Goal: Task Accomplishment & Management: Manage account settings

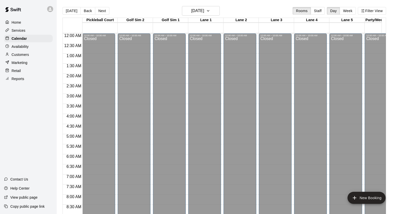
scroll to position [245, 0]
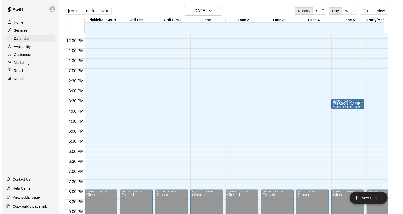
scroll to position [245, 0]
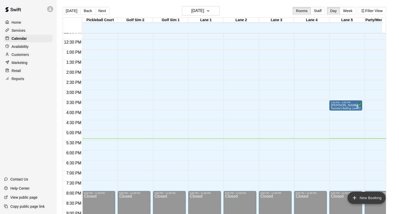
click at [364, 196] on button "New Booking" at bounding box center [366, 198] width 38 height 12
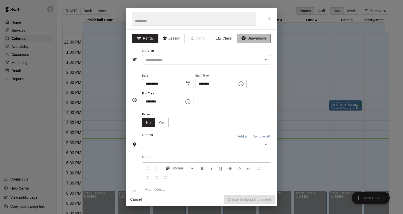
click at [249, 39] on button "Unavailable" at bounding box center [254, 38] width 34 height 9
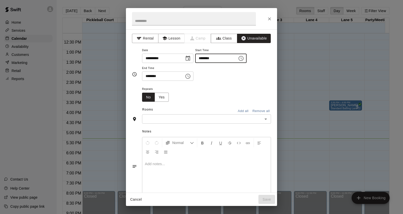
click at [207, 60] on input "********" at bounding box center [214, 58] width 39 height 9
type input "********"
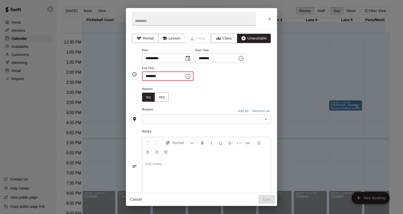
click at [147, 74] on input "********" at bounding box center [161, 76] width 39 height 9
type input "********"
click at [241, 109] on button "Add all" at bounding box center [243, 111] width 16 height 8
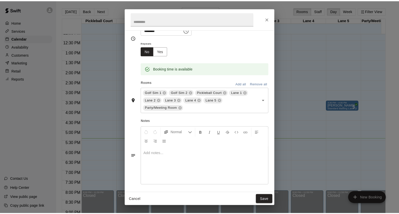
scroll to position [48, 0]
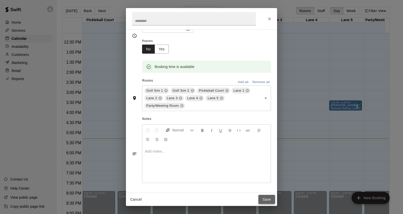
click at [262, 198] on button "Save" at bounding box center [266, 199] width 17 height 9
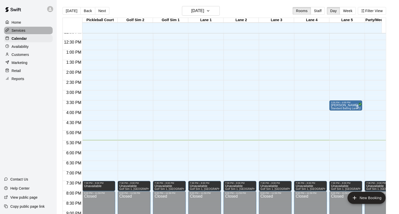
click at [15, 34] on div "Services" at bounding box center [28, 31] width 49 height 8
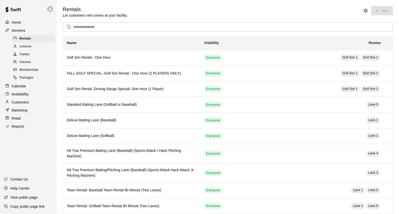
click at [17, 23] on p "Home" at bounding box center [17, 22] width 10 height 5
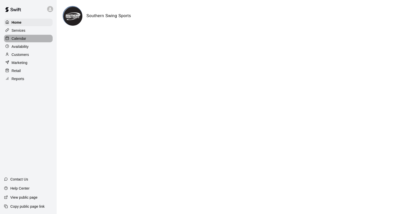
click at [25, 41] on p "Calendar" at bounding box center [19, 38] width 15 height 5
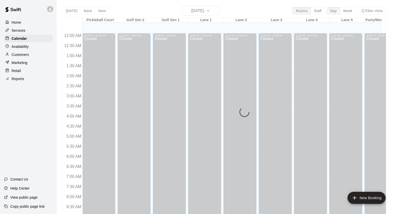
scroll to position [282, 0]
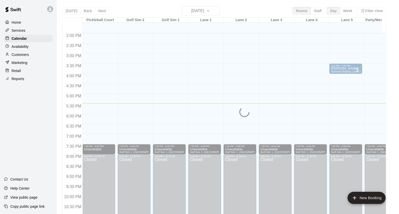
click at [25, 32] on p "Services" at bounding box center [19, 30] width 14 height 5
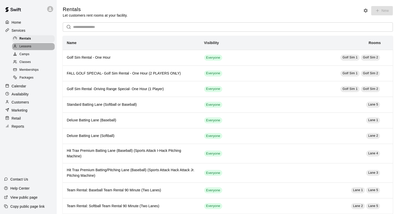
click at [31, 49] on div "Lessons" at bounding box center [33, 46] width 43 height 7
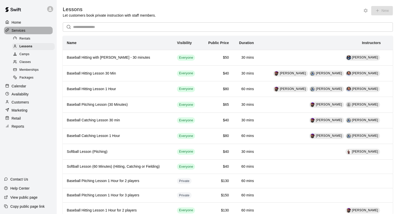
click at [22, 34] on div "Services" at bounding box center [28, 31] width 49 height 8
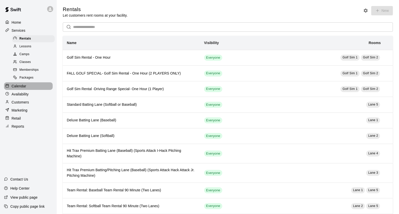
click at [22, 89] on p "Calendar" at bounding box center [19, 86] width 15 height 5
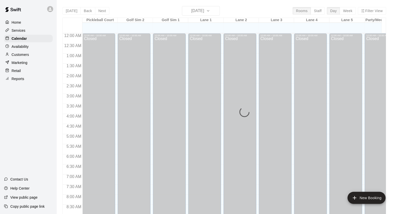
scroll to position [282, 0]
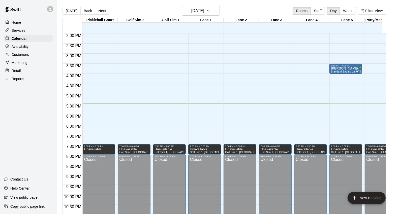
click at [9, 24] on div at bounding box center [8, 22] width 6 height 5
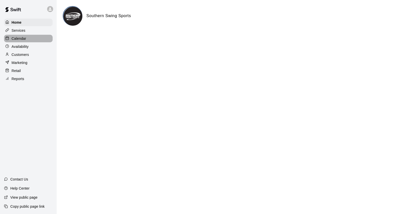
click at [22, 41] on p "Calendar" at bounding box center [19, 38] width 15 height 5
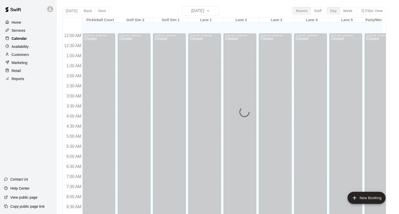
scroll to position [282, 0]
